Goal: Find specific page/section: Find specific page/section

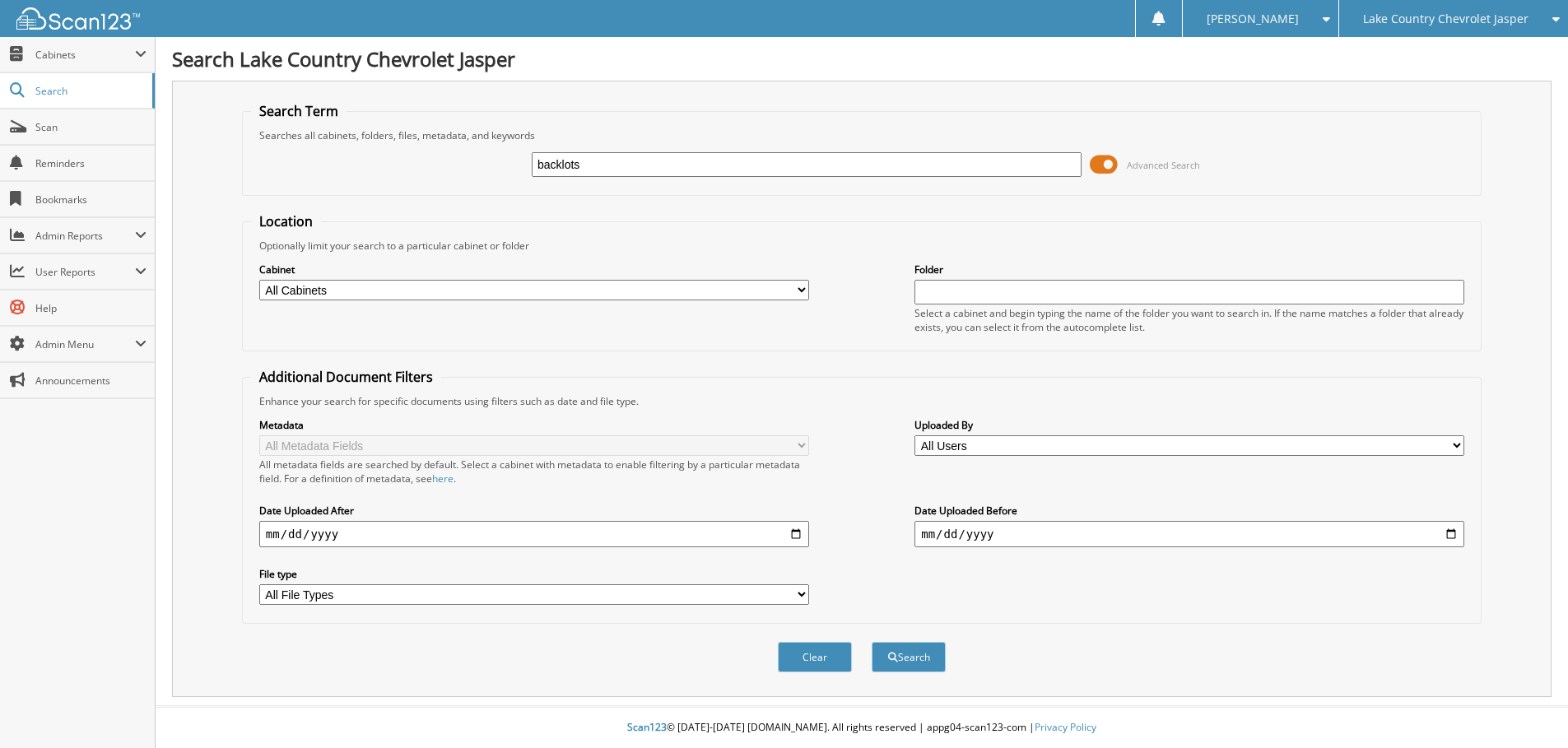
type input "backlots"
click at [872, 642] on button "Search" at bounding box center [909, 657] width 74 height 30
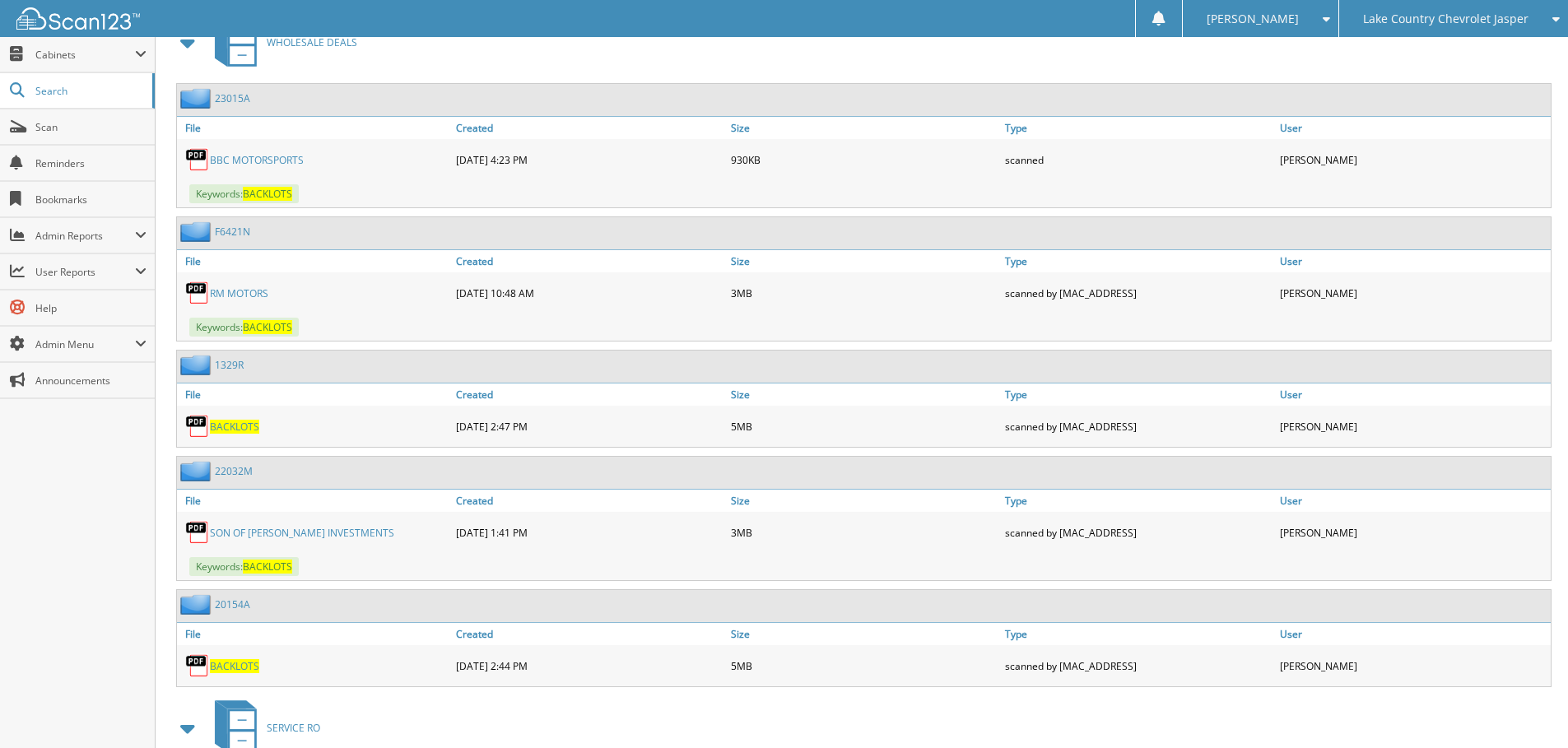
scroll to position [988, 0]
click at [272, 166] on link "BBC MOTORSPORTS" at bounding box center [256, 159] width 94 height 14
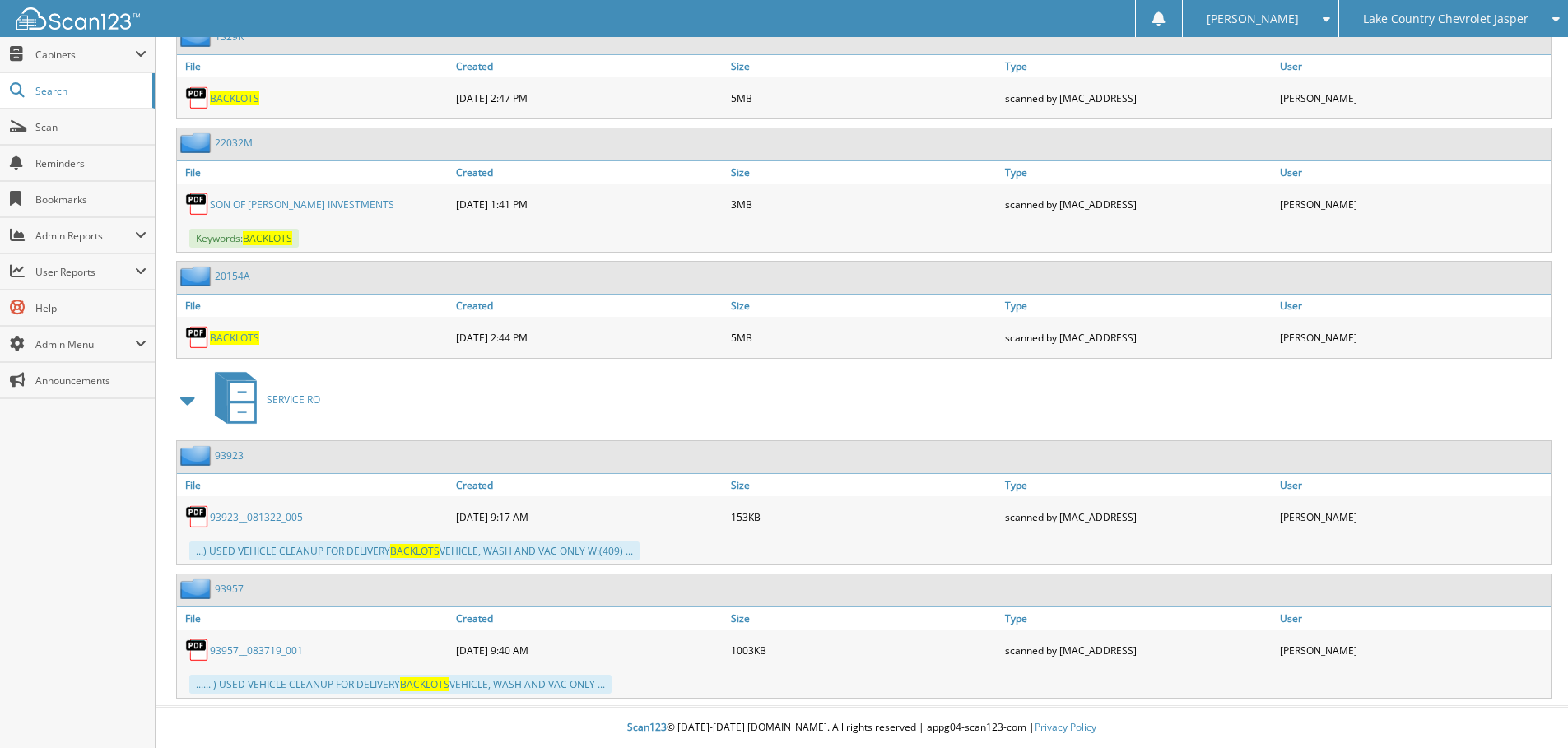
scroll to position [1339, 0]
click at [235, 331] on span "BACKLOTS" at bounding box center [234, 338] width 49 height 14
click at [97, 54] on span "Cabinets" at bounding box center [85, 55] width 100 height 14
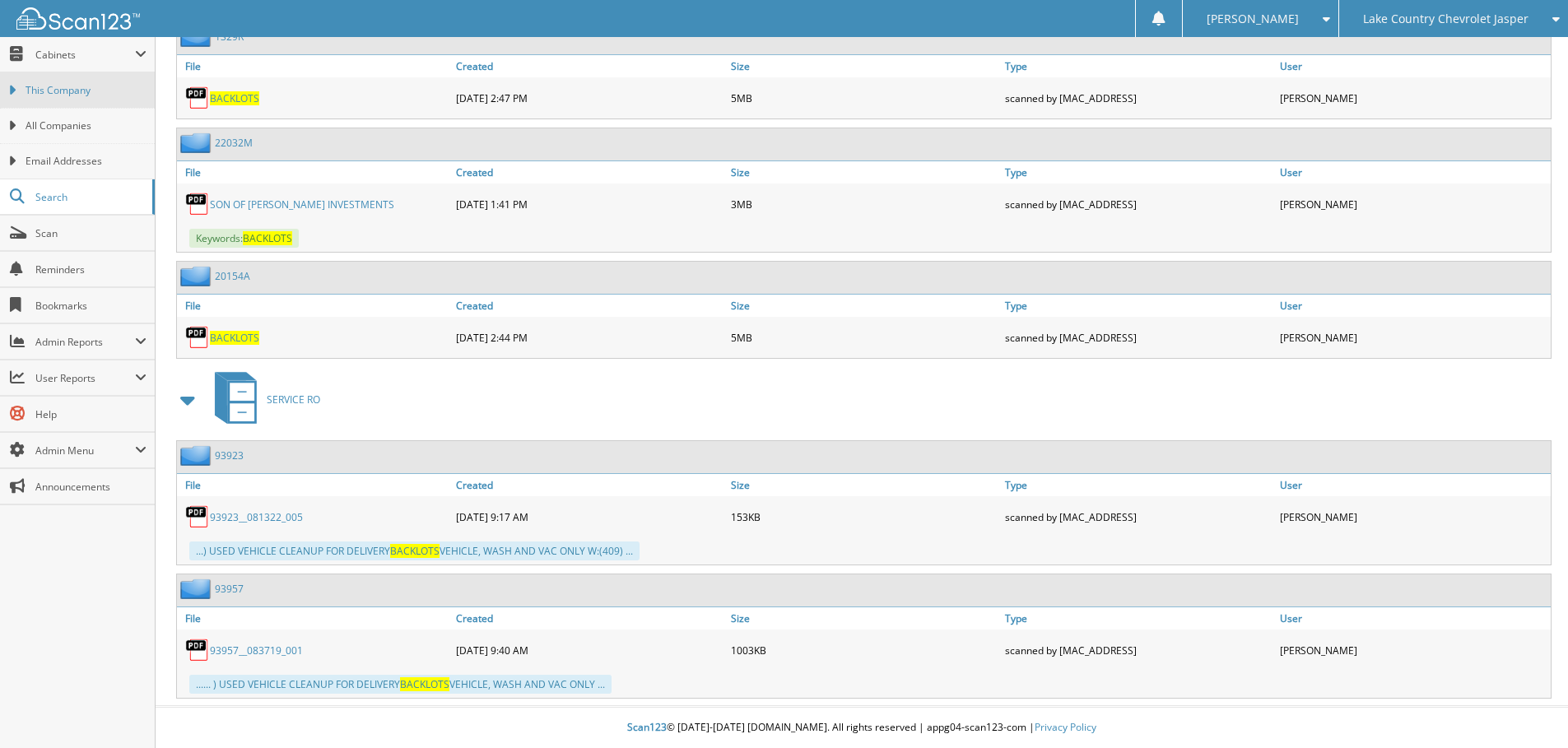
click at [83, 84] on span "This Company" at bounding box center [86, 90] width 121 height 15
